Goal: Task Accomplishment & Management: Use online tool/utility

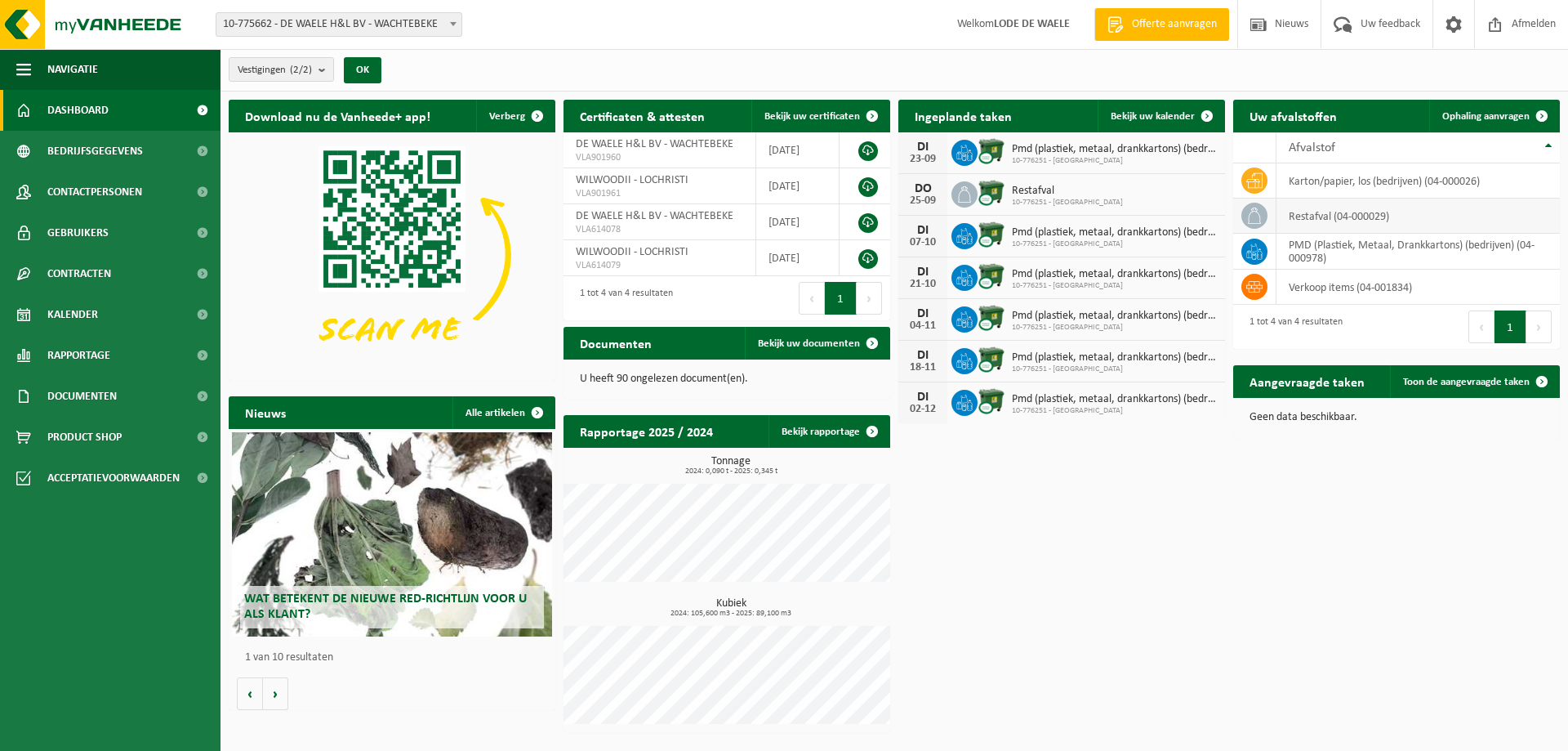
click at [1342, 224] on td "restafval (04-000029)" at bounding box center [1417, 216] width 283 height 35
click at [1520, 112] on span "Ophaling aanvragen" at bounding box center [1485, 116] width 87 height 11
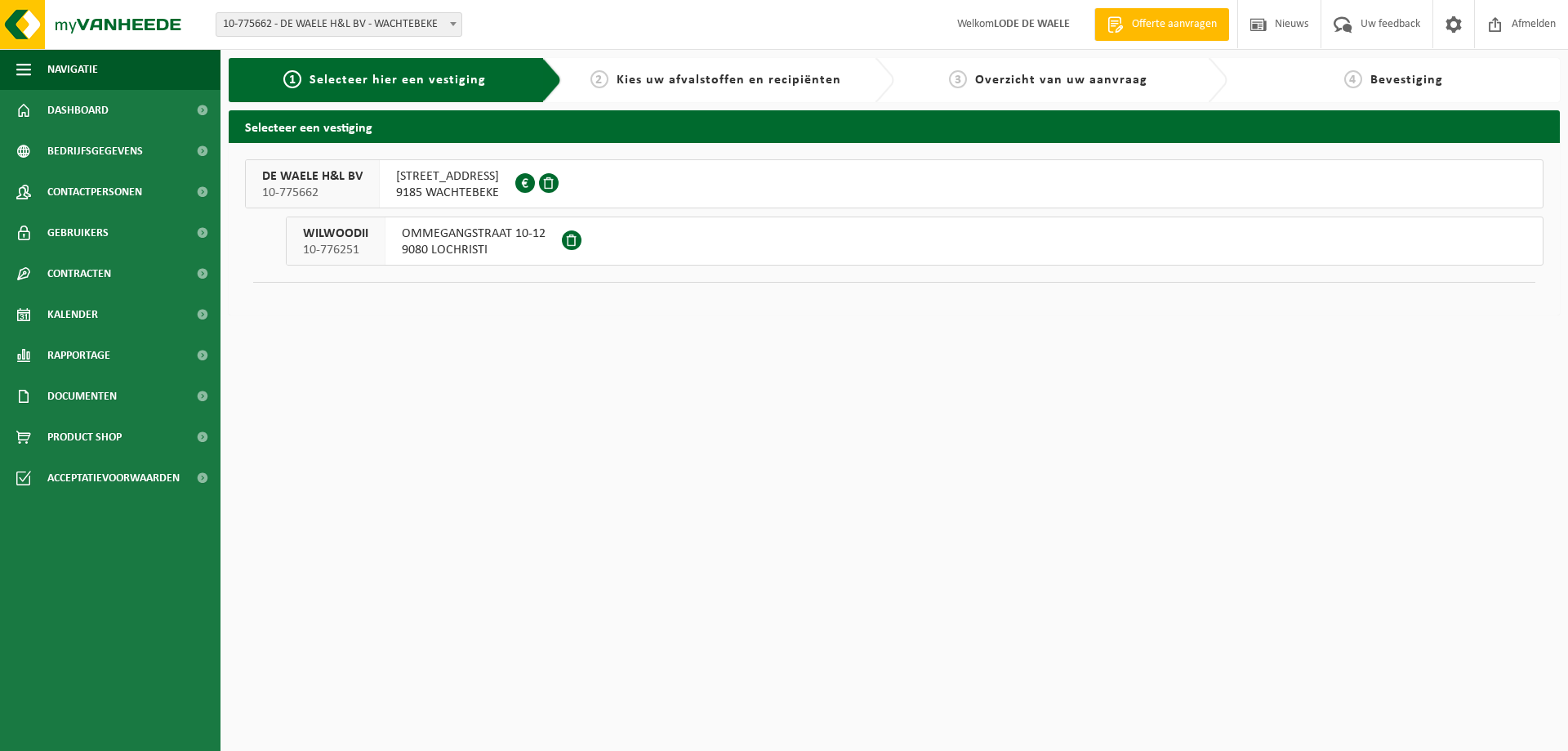
click at [398, 175] on span "PAPDIJK 24" at bounding box center [447, 176] width 103 height 17
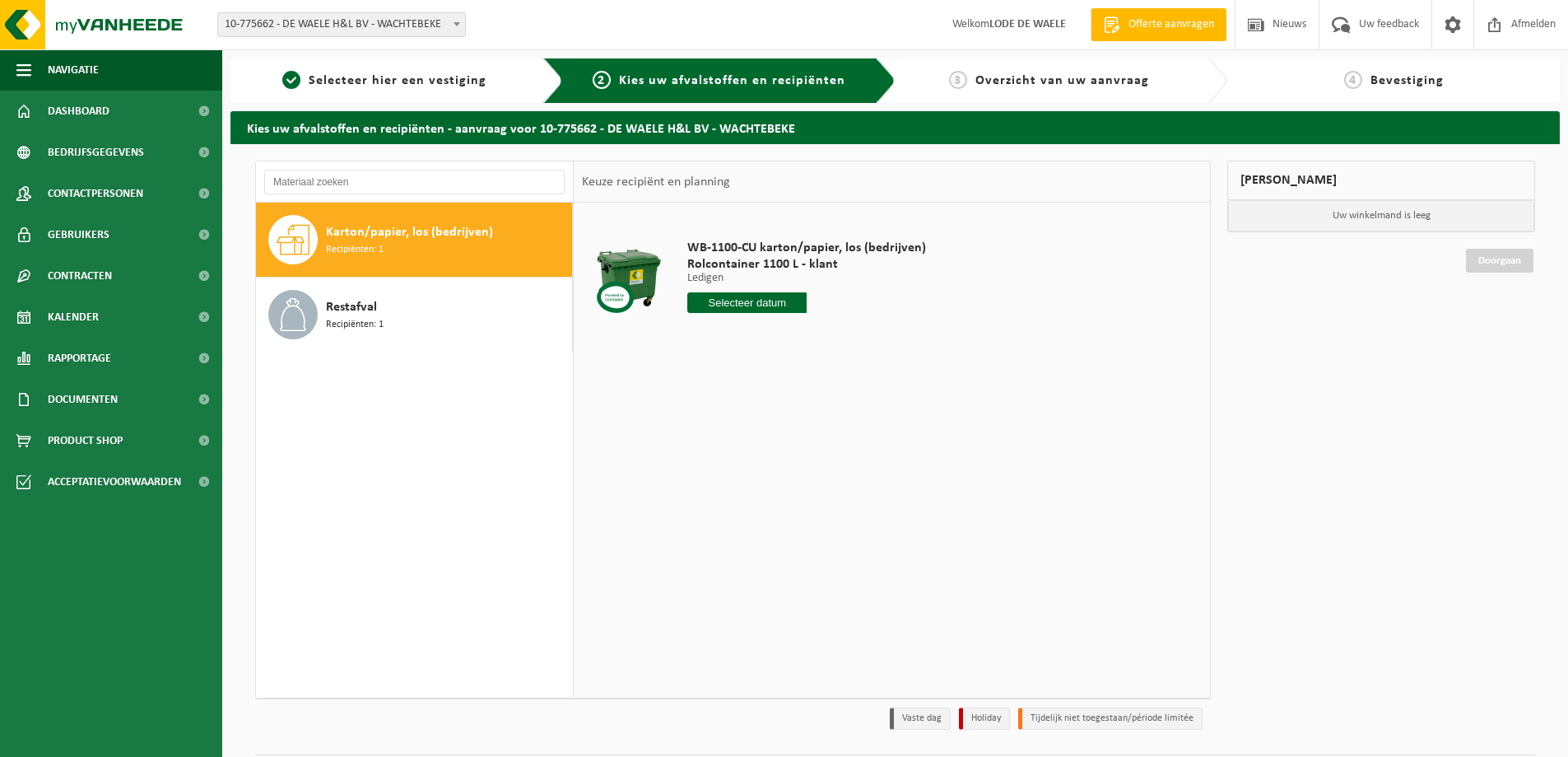
click at [369, 249] on span "Recipiënten: 1" at bounding box center [355, 250] width 57 height 16
click at [764, 302] on input "text" at bounding box center [746, 302] width 119 height 21
click at [730, 502] on div "30" at bounding box center [730, 501] width 29 height 27
type input "Van 2025-09-30"
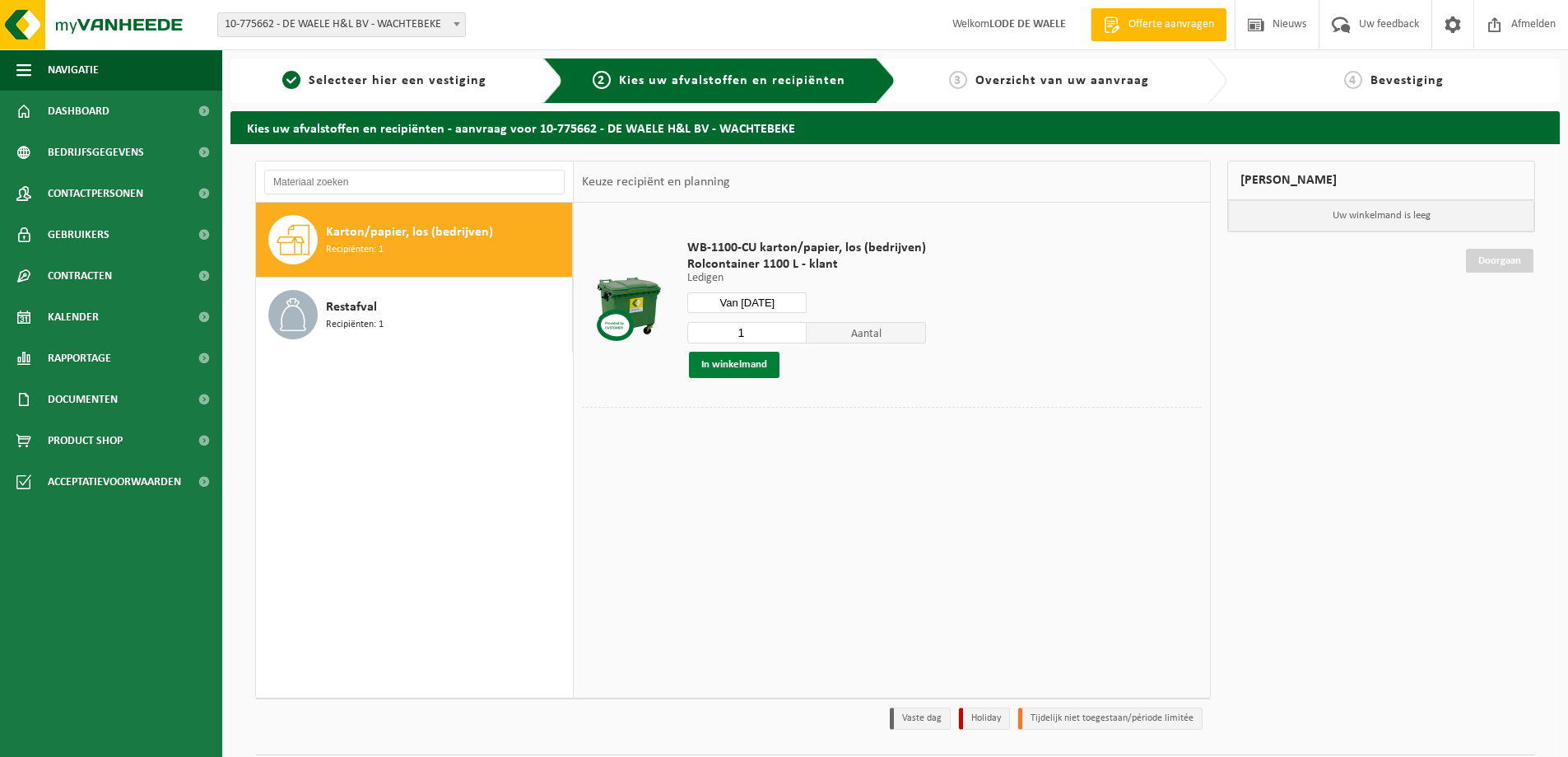
click at [738, 358] on button "In winkelmand" at bounding box center [734, 365] width 91 height 27
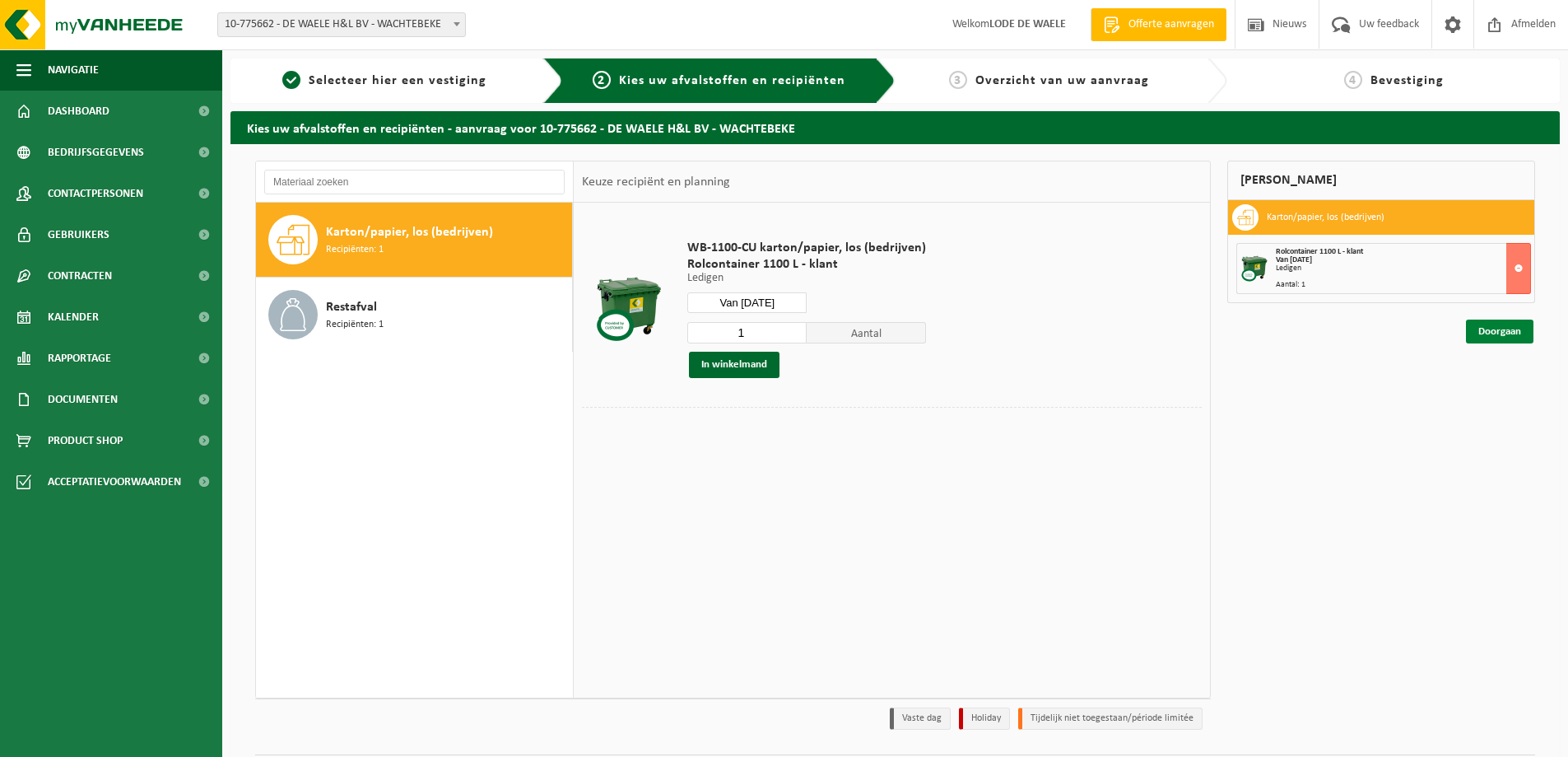
click at [1484, 333] on link "Doorgaan" at bounding box center [1500, 331] width 67 height 24
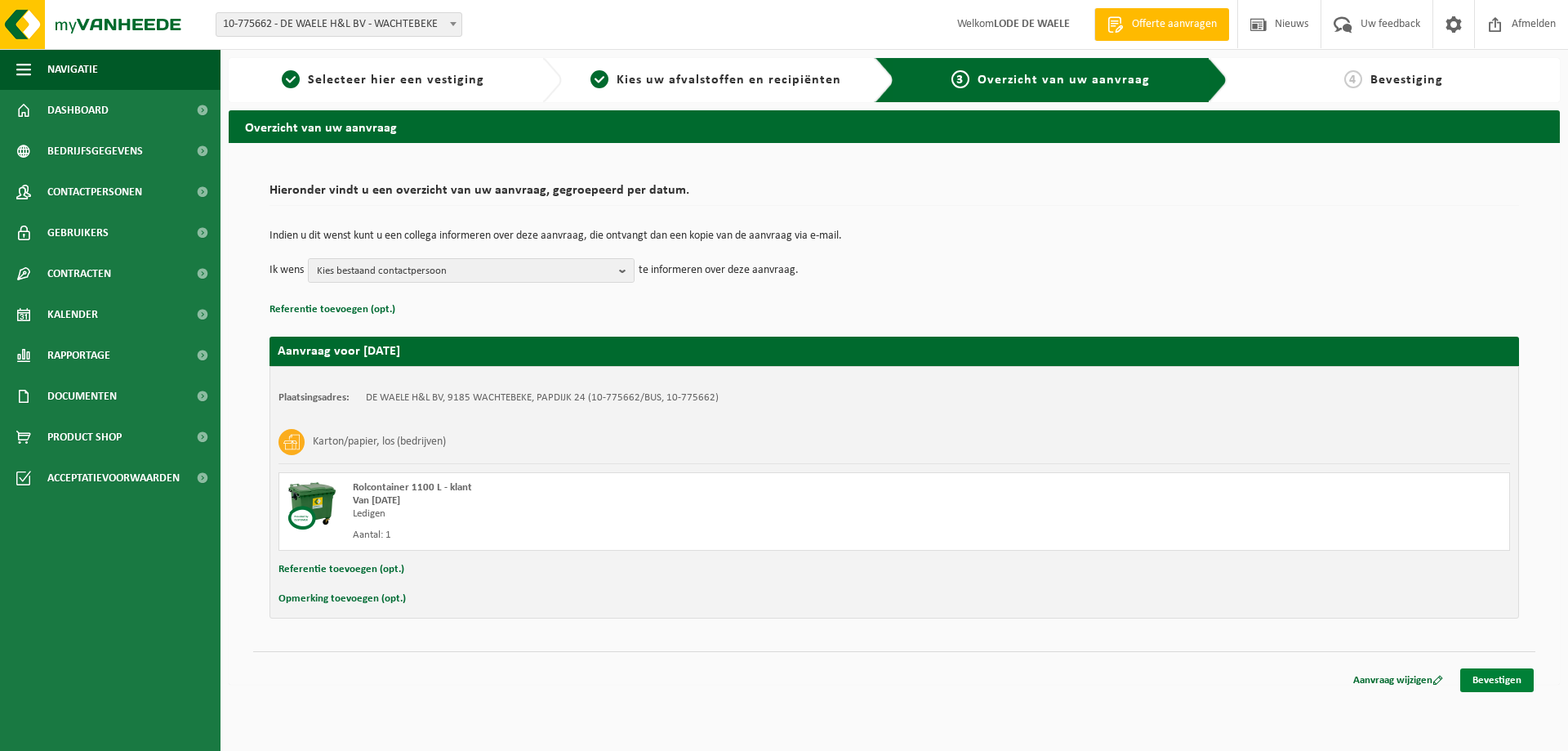
click at [1499, 685] on link "Bevestigen" at bounding box center [1496, 680] width 73 height 23
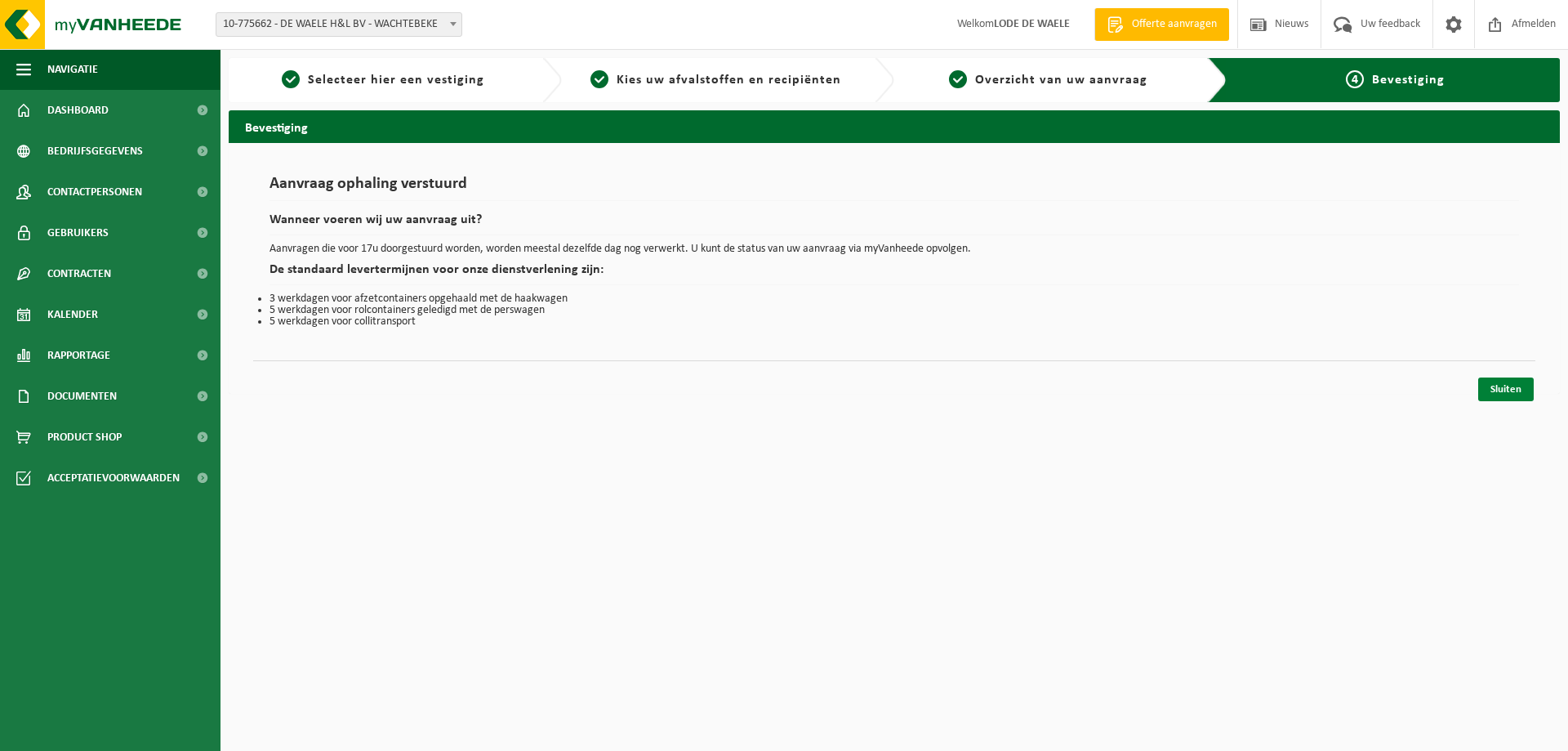
click at [1513, 390] on link "Sluiten" at bounding box center [1505, 389] width 56 height 23
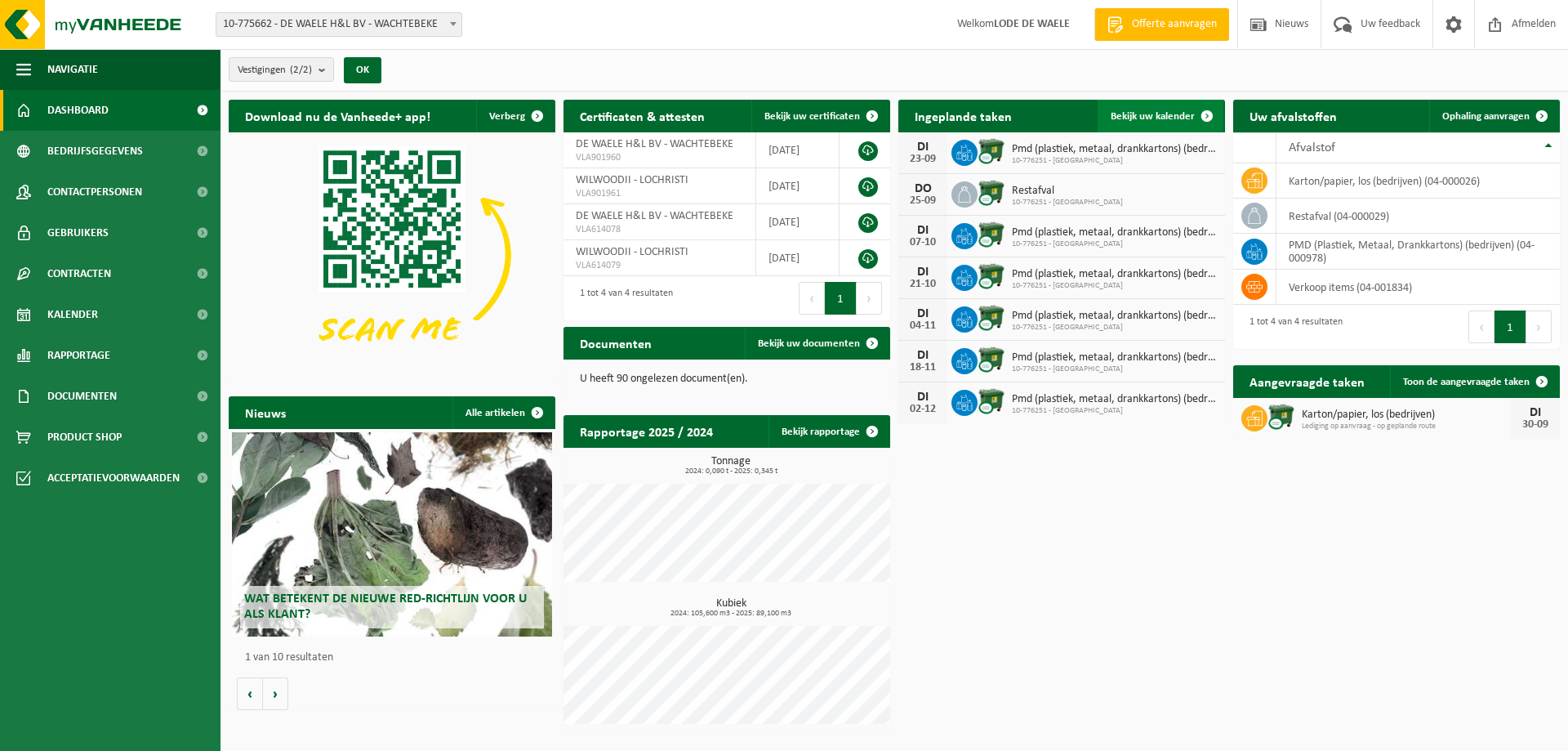
click at [1178, 109] on link "Bekijk uw kalender" at bounding box center [1160, 115] width 126 height 32
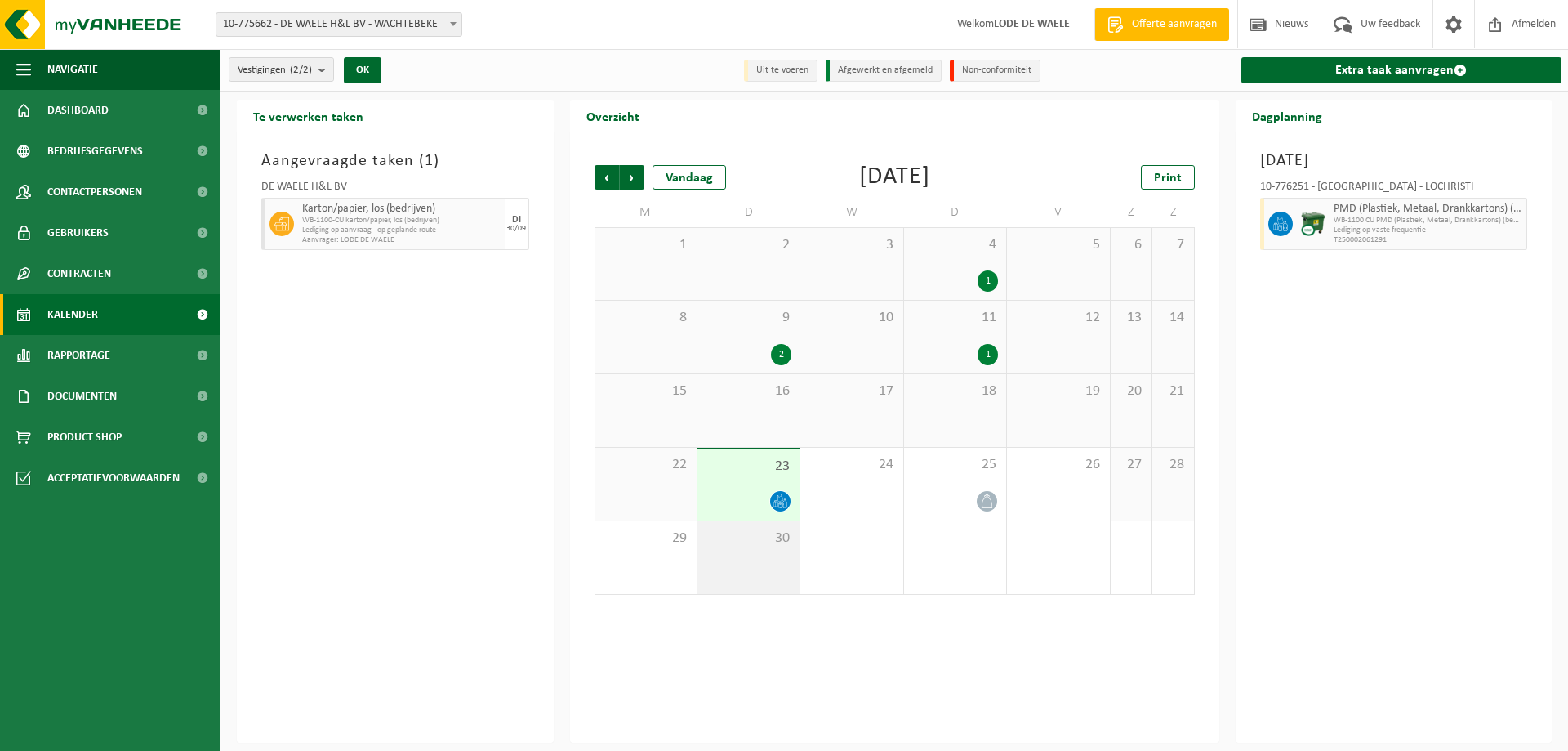
click at [732, 557] on div "30" at bounding box center [748, 557] width 102 height 72
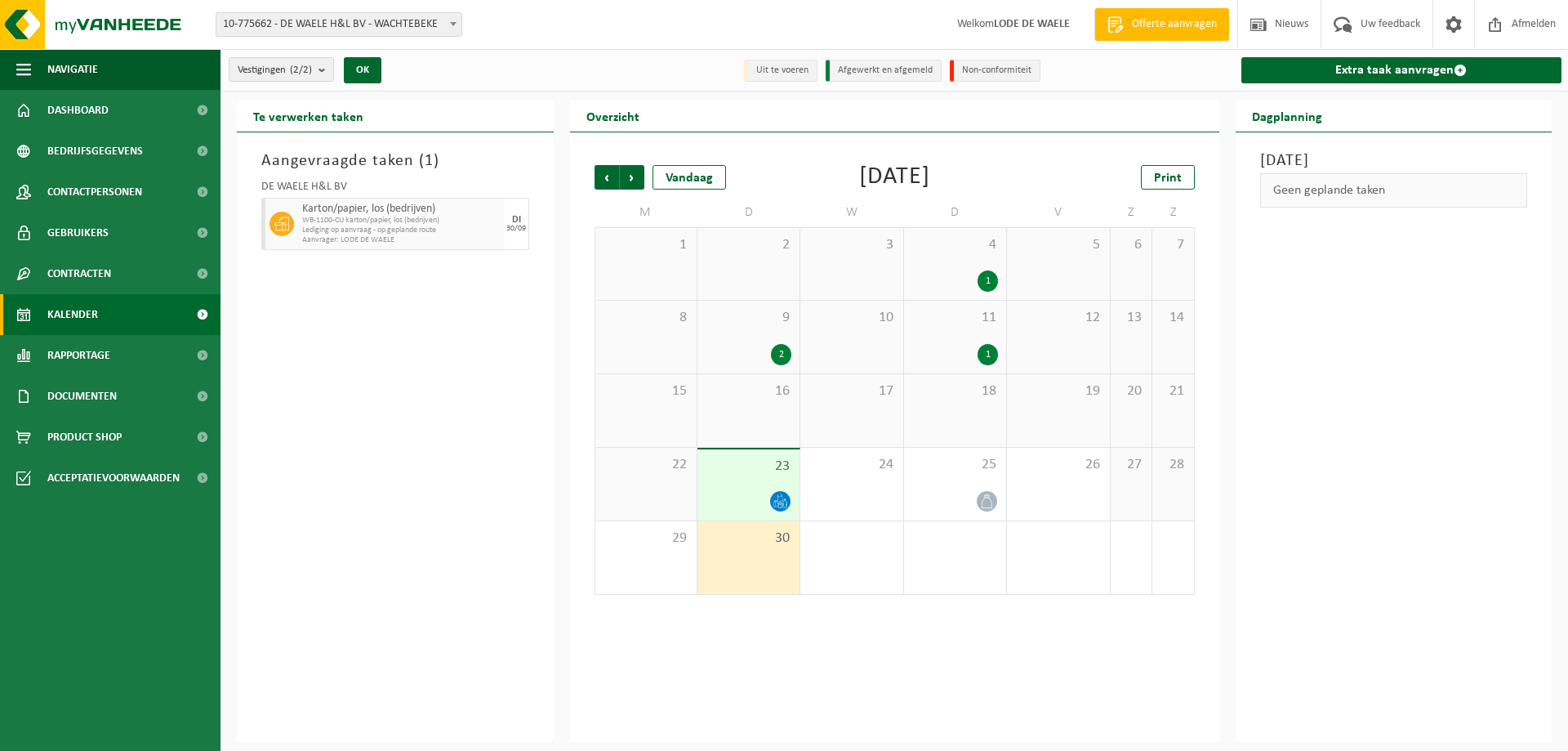
click at [812, 72] on li "Uit te voeren" at bounding box center [780, 70] width 73 height 22
click at [280, 14] on span "10-775662 - DE WAELE H&L BV - WACHTEBEKE" at bounding box center [338, 23] width 245 height 22
click at [1487, 602] on div "Dinsdag 30 september 2025 Geen geplande taken" at bounding box center [1394, 437] width 317 height 610
click at [62, 70] on span "Navigatie" at bounding box center [72, 69] width 51 height 41
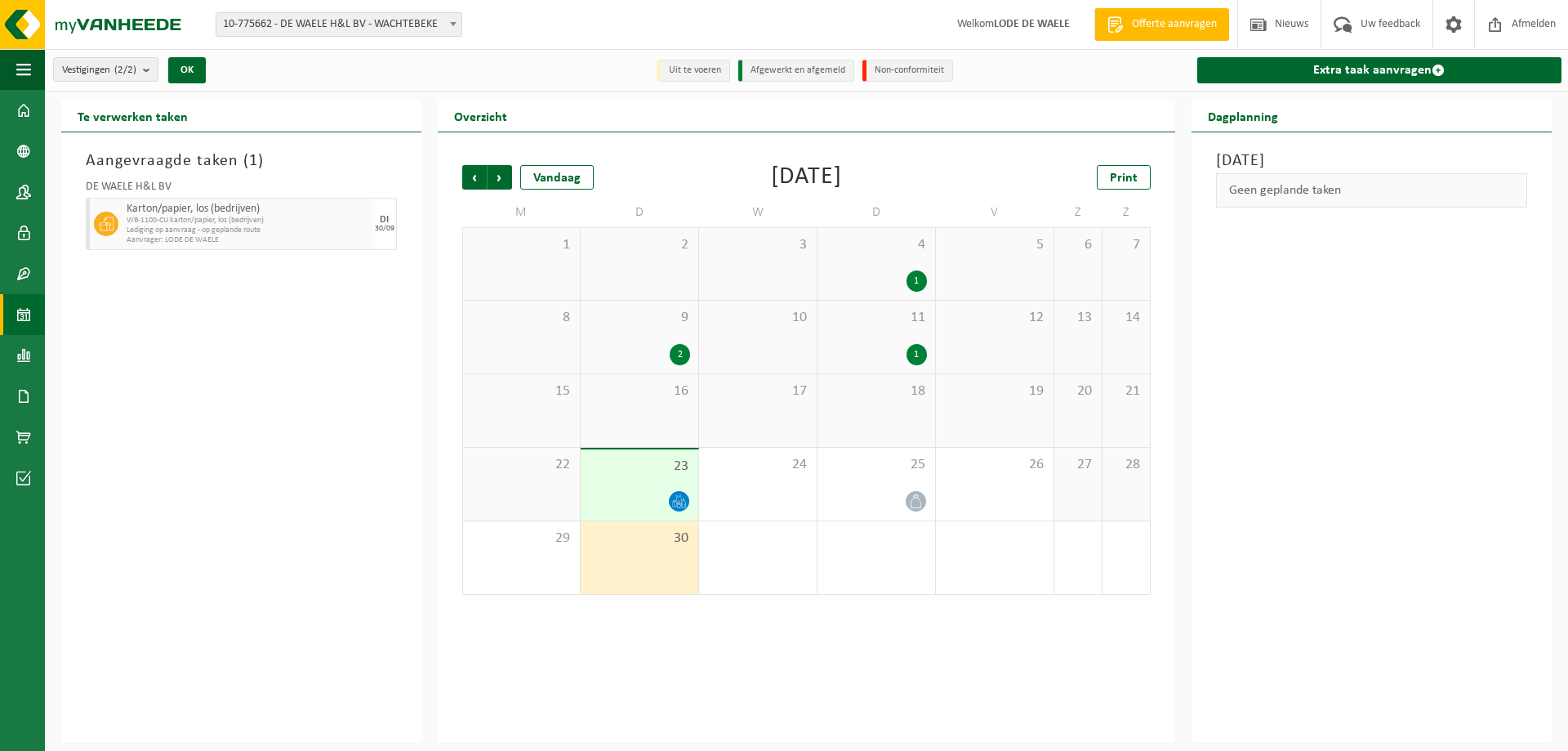
click at [205, 226] on span "Lediging op aanvraag - op geplande route" at bounding box center [246, 231] width 241 height 10
